Goal: Task Accomplishment & Management: Use online tool/utility

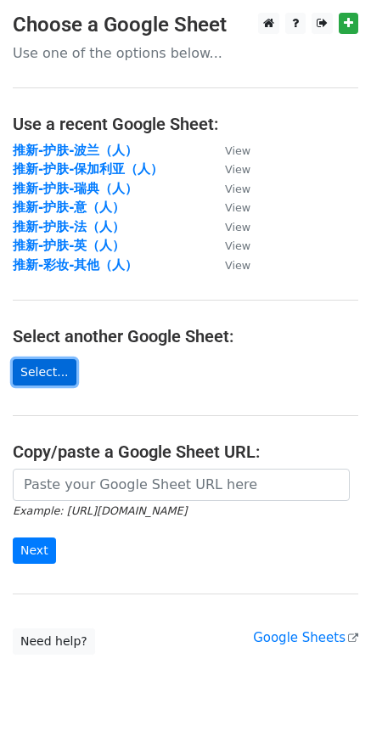
click at [59, 373] on link "Select..." at bounding box center [45, 372] width 64 height 26
click at [51, 377] on link "Select..." at bounding box center [45, 372] width 64 height 26
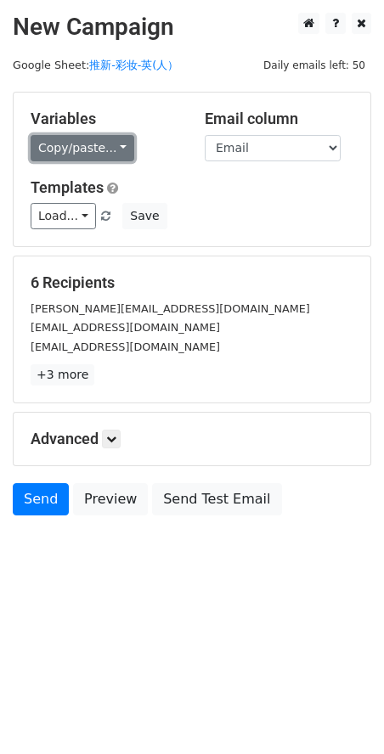
click at [105, 143] on link "Copy/paste..." at bounding box center [83, 148] width 104 height 26
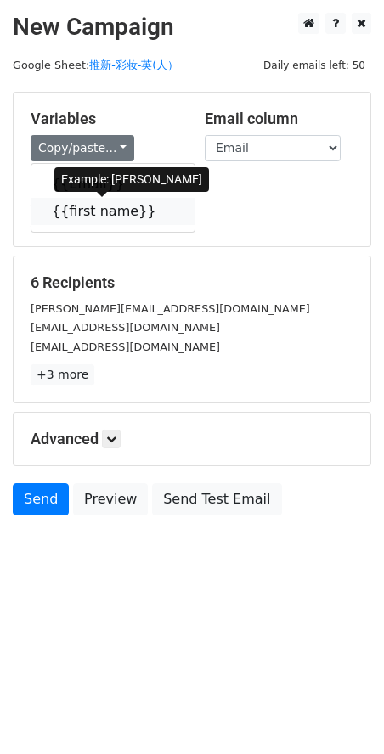
click at [91, 208] on link "{{first name}}" at bounding box center [112, 211] width 163 height 27
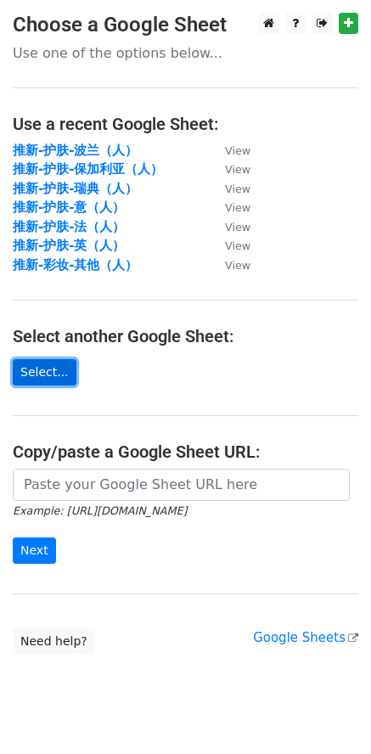
click at [38, 370] on link "Select..." at bounding box center [45, 372] width 64 height 26
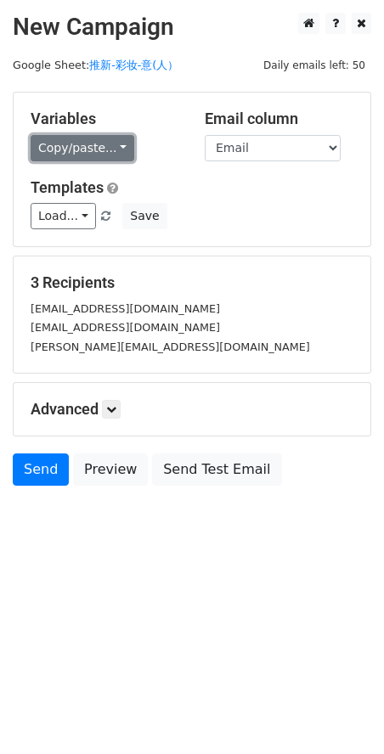
click at [99, 143] on link "Copy/paste..." at bounding box center [83, 148] width 104 height 26
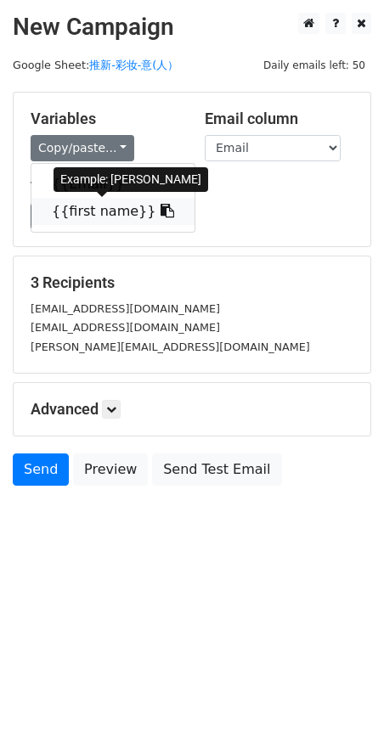
click at [106, 210] on link "{{first name}}" at bounding box center [112, 211] width 163 height 27
